Goal: Navigation & Orientation: Find specific page/section

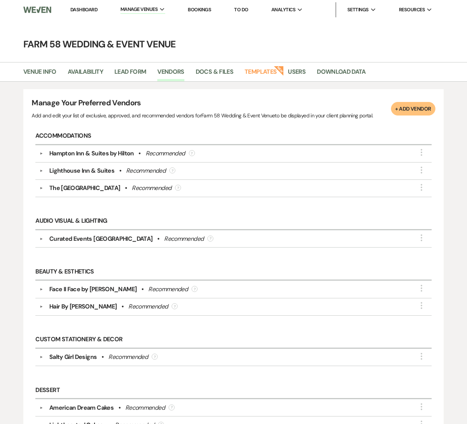
click at [89, 9] on link "Dashboard" at bounding box center [83, 9] width 27 height 6
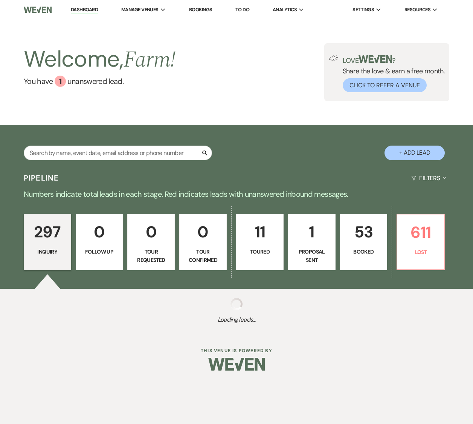
click at [356, 241] on p "53" at bounding box center [364, 232] width 38 height 25
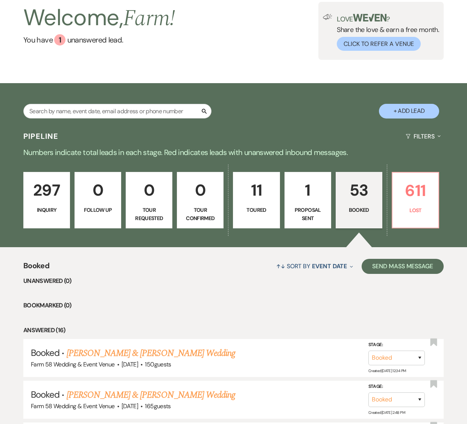
scroll to position [45, 0]
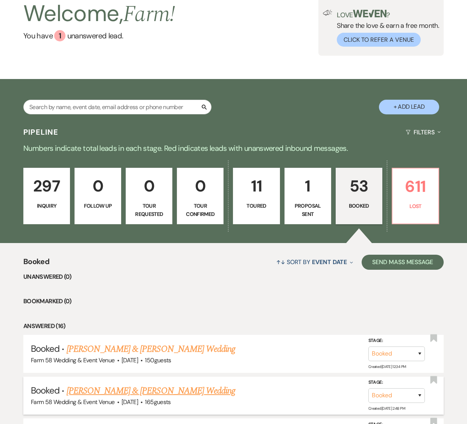
click at [154, 391] on link "[PERSON_NAME] & [PERSON_NAME] Wedding" at bounding box center [151, 392] width 169 height 14
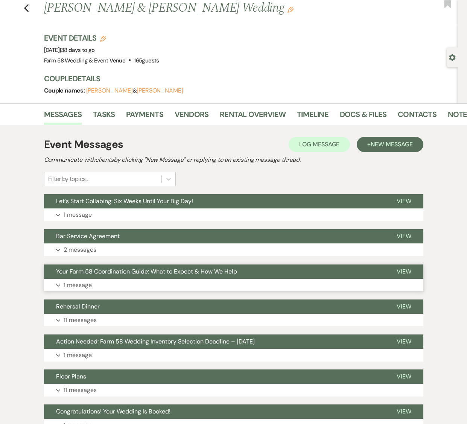
scroll to position [21, 0]
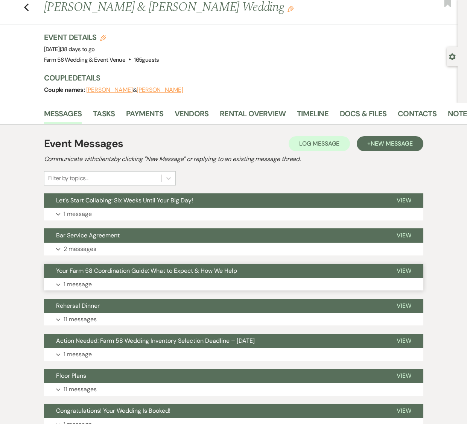
click at [98, 275] on button "Your Farm 58 Coordination Guide: What to Expect & How We Help" at bounding box center [214, 271] width 341 height 14
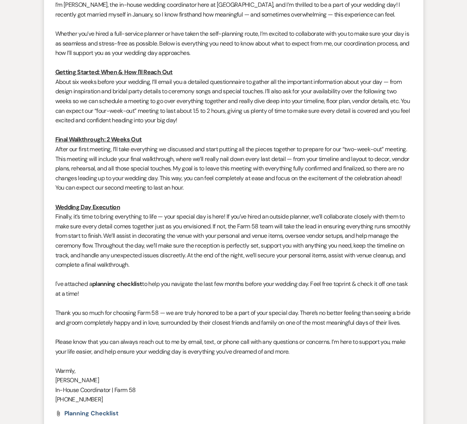
scroll to position [346, 0]
